Goal: Complete application form

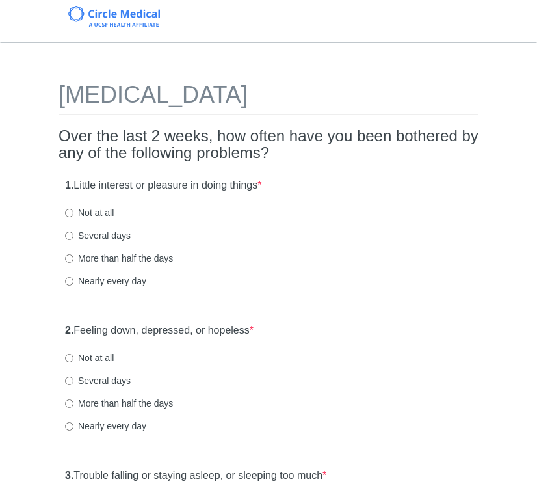
click at [106, 233] on label "Several days" at bounding box center [98, 235] width 66 height 13
click at [73, 233] on input "Several days" at bounding box center [69, 236] width 8 height 8
radio input "true"
click at [107, 380] on label "Several days" at bounding box center [98, 380] width 66 height 13
click at [73, 380] on input "Several days" at bounding box center [69, 381] width 8 height 8
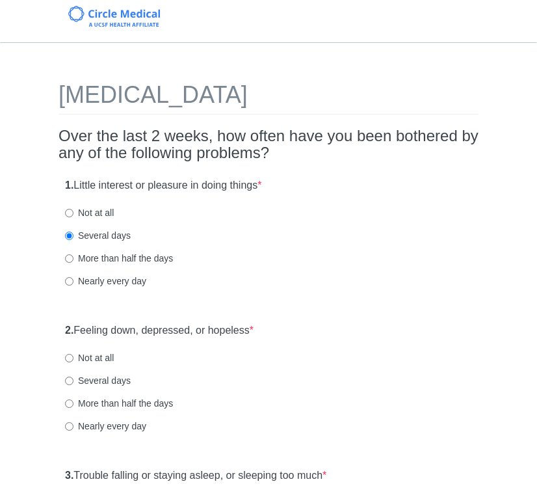
radio input "true"
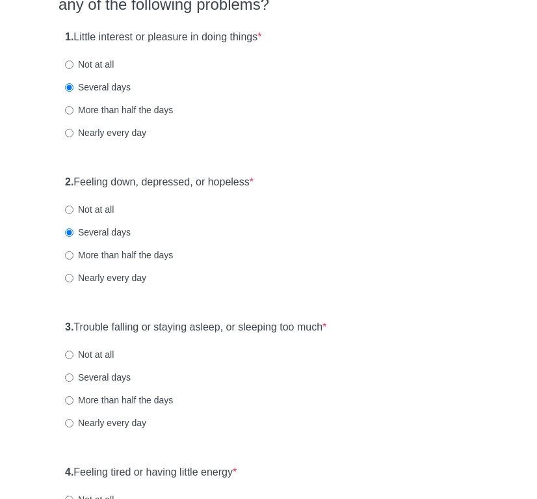
click at [93, 349] on label "Not at all" at bounding box center [89, 354] width 49 height 13
click at [73, 351] on input "Not at all" at bounding box center [69, 355] width 8 height 8
radio input "true"
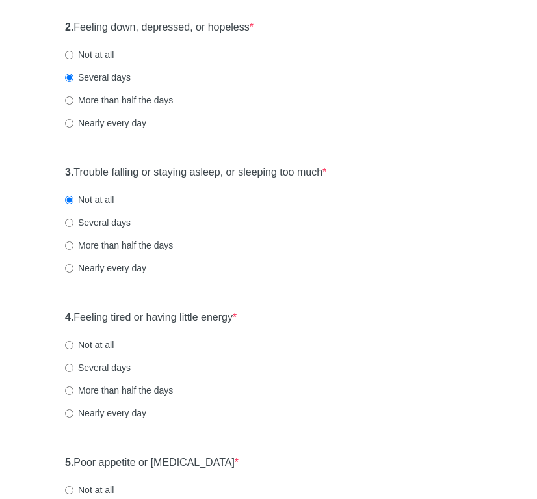
scroll to position [304, 0]
click at [100, 362] on label "Several days" at bounding box center [98, 366] width 66 height 13
click at [73, 363] on input "Several days" at bounding box center [69, 367] width 8 height 8
radio input "true"
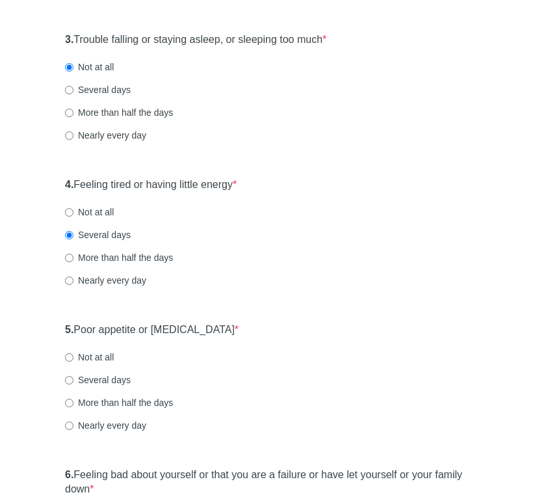
scroll to position [460, 0]
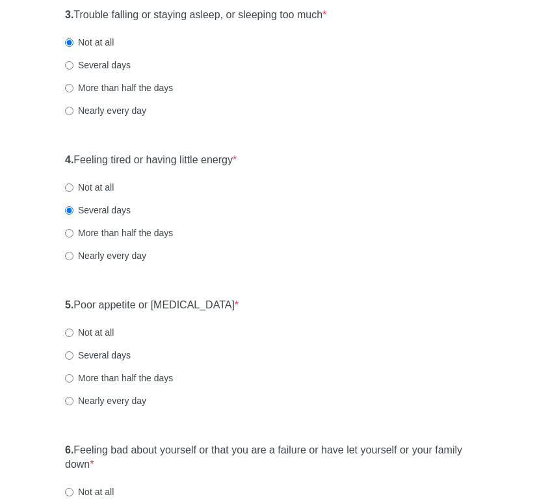
click at [94, 328] on label "Not at all" at bounding box center [89, 332] width 49 height 13
click at [73, 328] on input "Not at all" at bounding box center [69, 332] width 8 height 8
radio input "true"
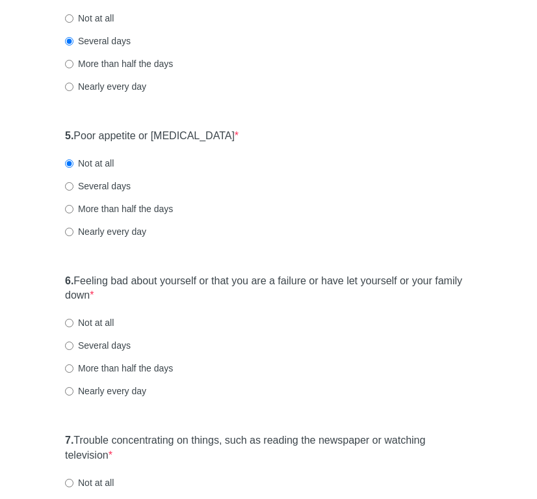
scroll to position [631, 0]
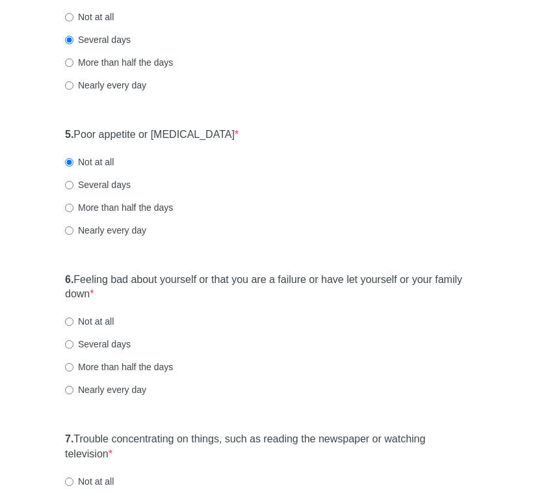
click at [104, 362] on label "More than half the days" at bounding box center [119, 366] width 108 height 13
click at [73, 363] on input "More than half the days" at bounding box center [69, 367] width 8 height 8
radio input "true"
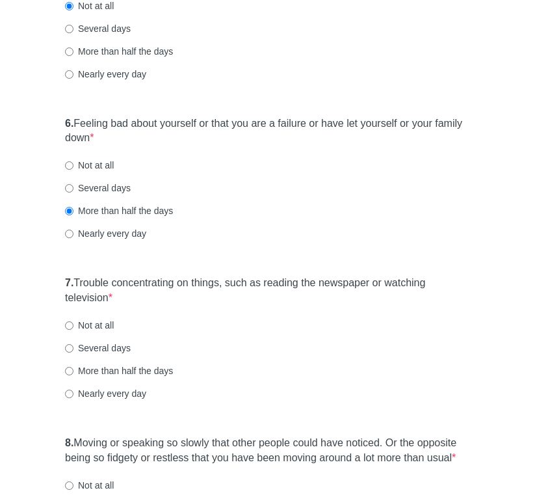
scroll to position [791, 0]
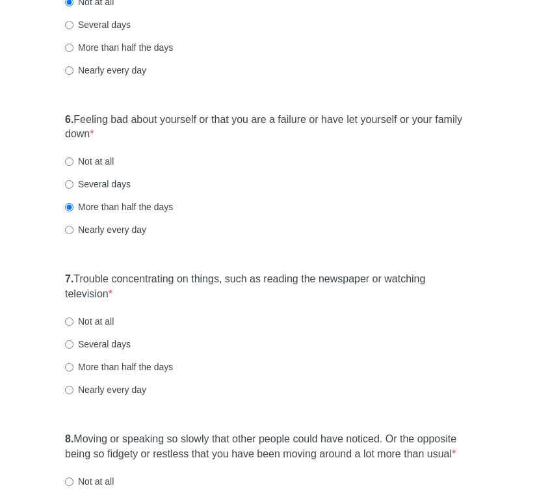
click at [101, 383] on label "Nearly every day" at bounding box center [105, 389] width 81 height 13
click at [73, 386] on input "Nearly every day" at bounding box center [69, 390] width 8 height 8
radio input "true"
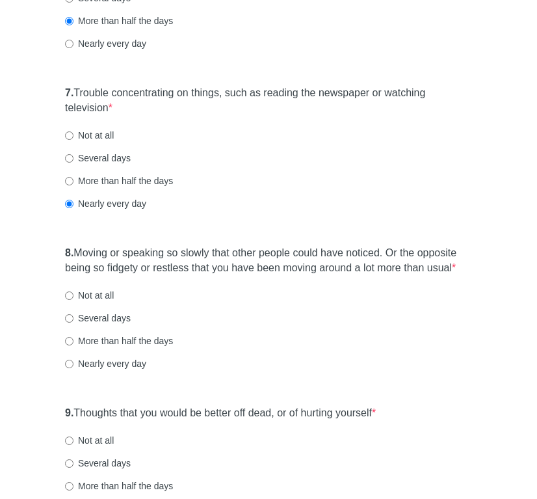
scroll to position [977, 0]
click at [93, 301] on label "Not at all" at bounding box center [89, 294] width 49 height 13
click at [73, 299] on input "Not at all" at bounding box center [69, 295] width 8 height 8
radio input "true"
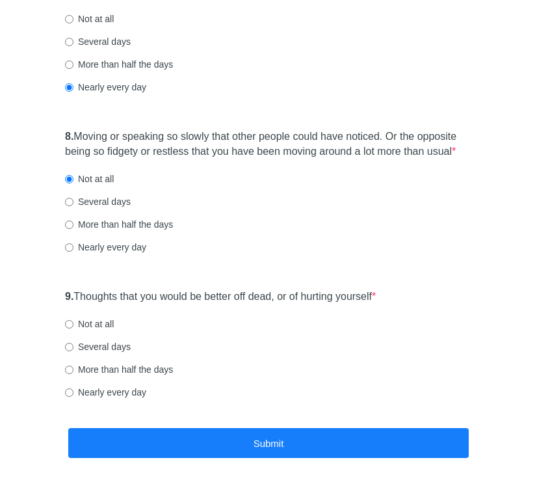
scroll to position [1096, 0]
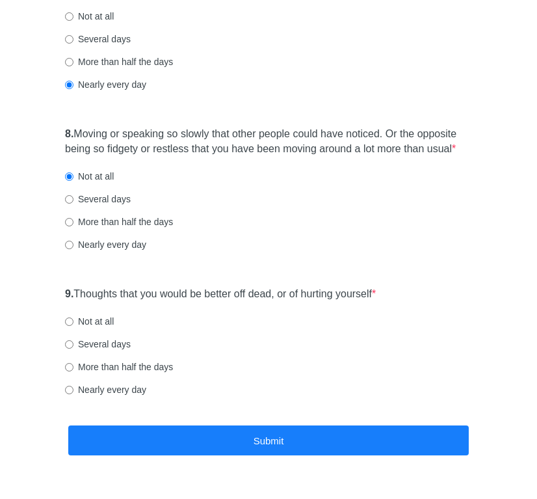
click at [90, 327] on label "Not at all" at bounding box center [89, 321] width 49 height 13
click at [73, 326] on input "Not at all" at bounding box center [69, 321] width 8 height 8
radio input "true"
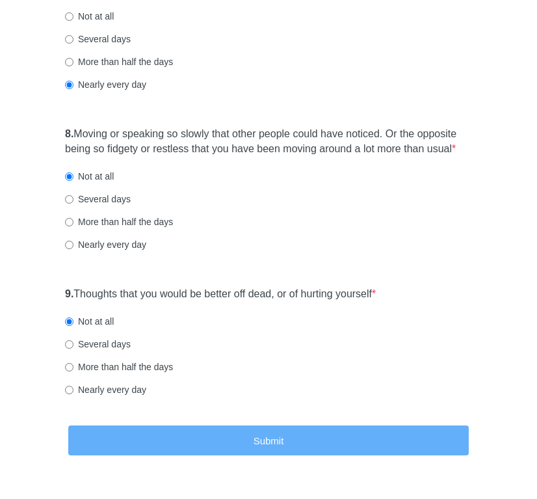
click at [193, 440] on button "Submit" at bounding box center [268, 440] width 401 height 31
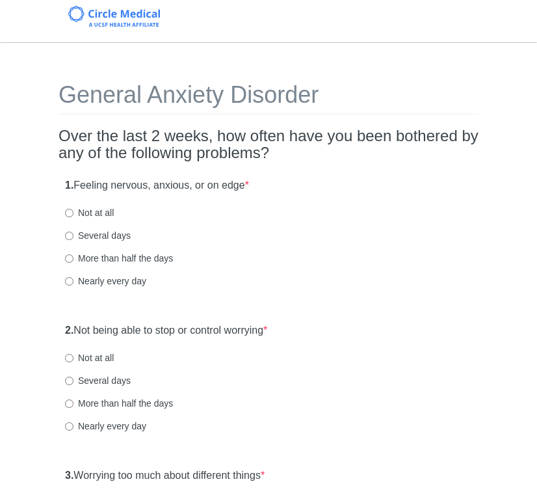
click at [102, 233] on label "Several days" at bounding box center [98, 235] width 66 height 13
click at [73, 233] on input "Several days" at bounding box center [69, 236] width 8 height 8
radio input "true"
click at [107, 379] on label "Several days" at bounding box center [98, 380] width 66 height 13
click at [73, 379] on input "Several days" at bounding box center [69, 381] width 8 height 8
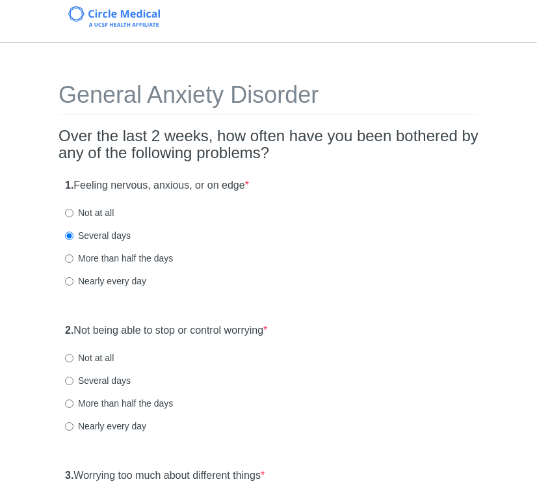
radio input "true"
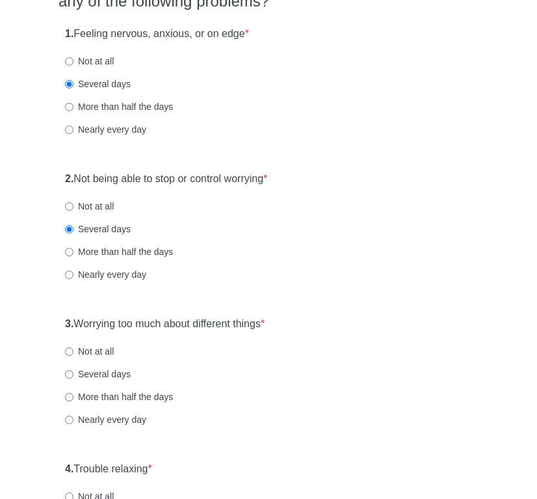
scroll to position [152, 0]
click at [107, 373] on label "Several days" at bounding box center [98, 373] width 66 height 13
click at [73, 373] on input "Several days" at bounding box center [69, 373] width 8 height 8
radio input "true"
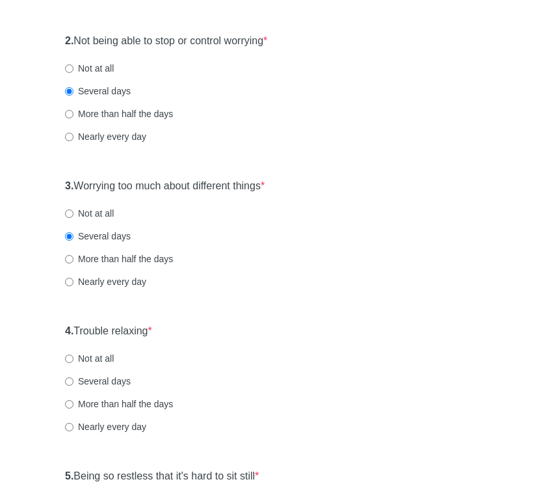
scroll to position [326, 0]
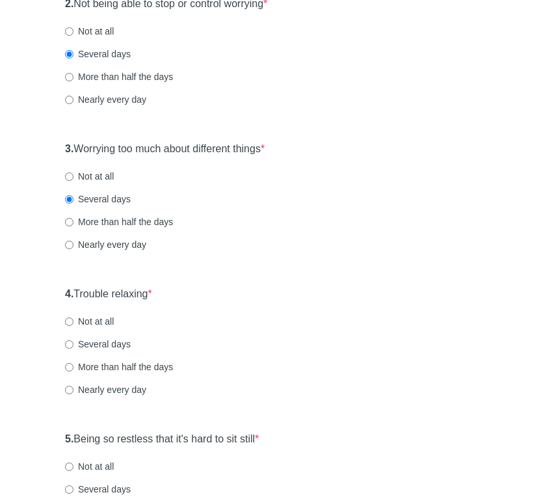
click at [102, 344] on label "Several days" at bounding box center [98, 344] width 66 height 13
click at [73, 344] on input "Several days" at bounding box center [69, 344] width 8 height 8
radio input "true"
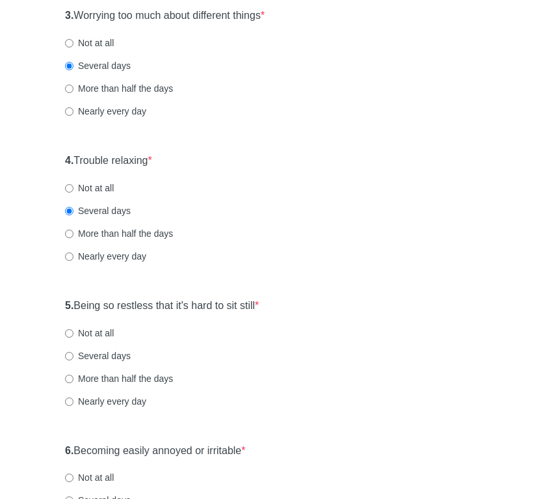
scroll to position [463, 0]
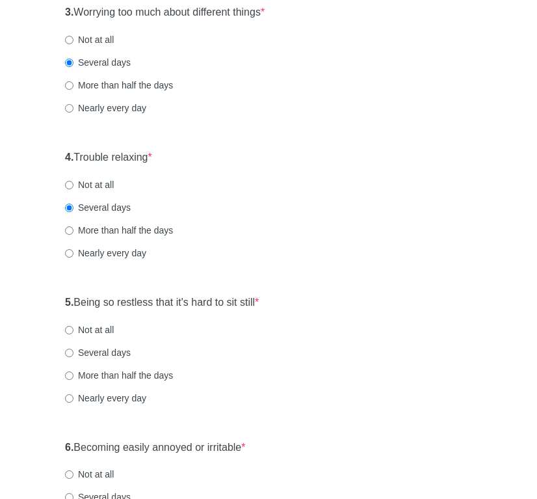
click at [111, 370] on label "More than half the days" at bounding box center [119, 375] width 108 height 13
click at [73, 371] on input "More than half the days" at bounding box center [69, 375] width 8 height 8
radio input "true"
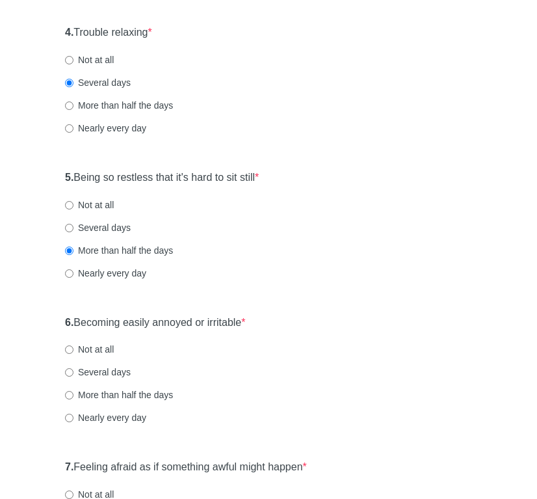
scroll to position [593, 0]
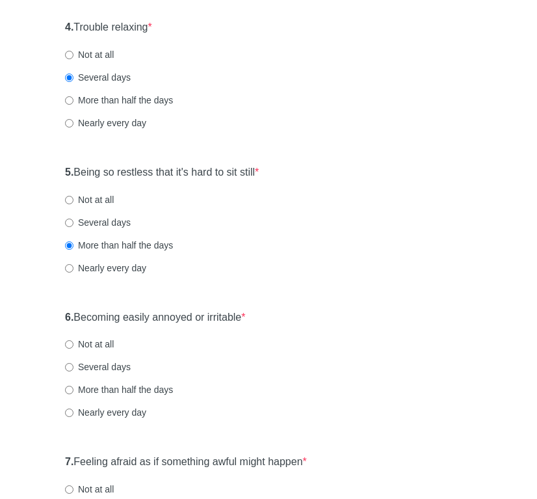
click at [105, 367] on label "Several days" at bounding box center [98, 366] width 66 height 13
click at [73, 367] on input "Several days" at bounding box center [69, 367] width 8 height 8
radio input "true"
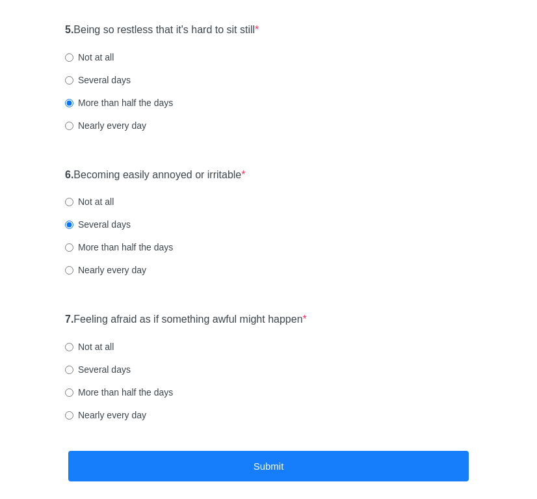
scroll to position [738, 0]
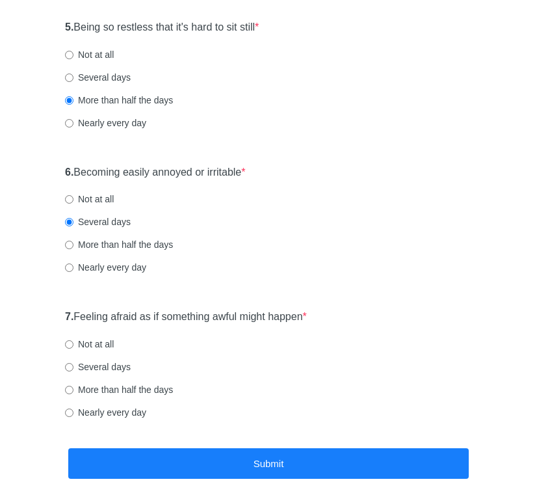
click at [98, 341] on label "Not at all" at bounding box center [89, 344] width 49 height 13
click at [73, 341] on input "Not at all" at bounding box center [69, 344] width 8 height 8
radio input "true"
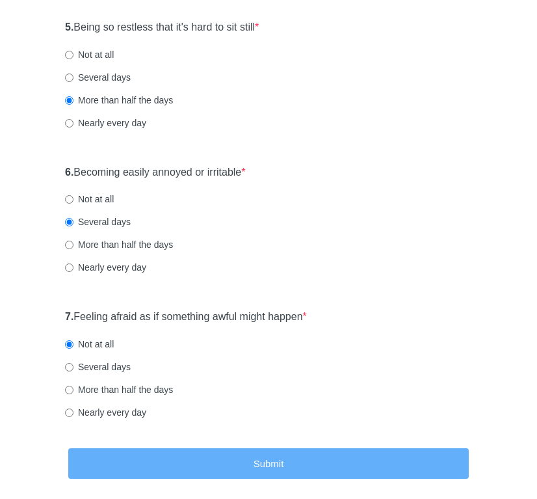
click at [217, 462] on button "Submit" at bounding box center [268, 463] width 401 height 31
